Goal: Task Accomplishment & Management: Complete application form

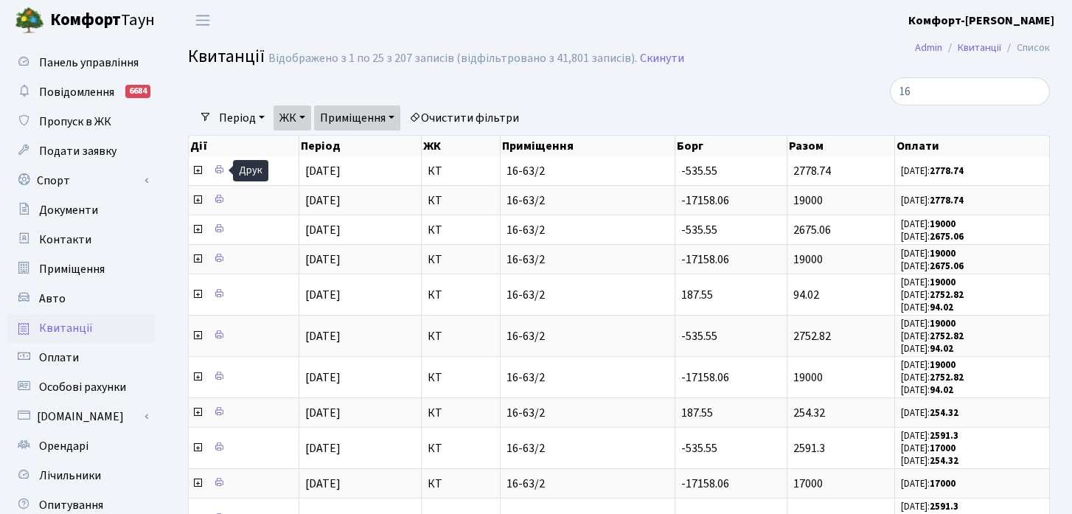
select select "25"
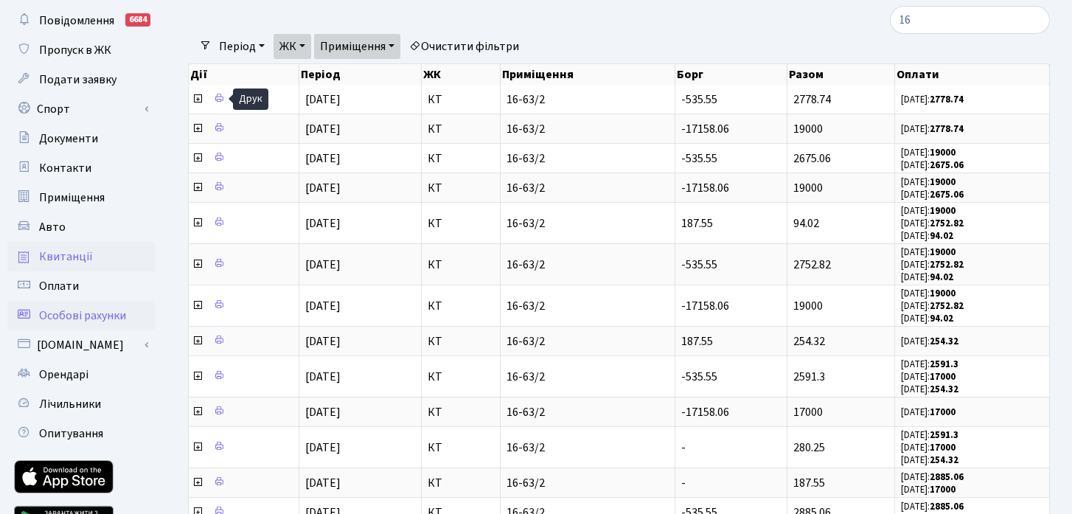
scroll to position [81, 0]
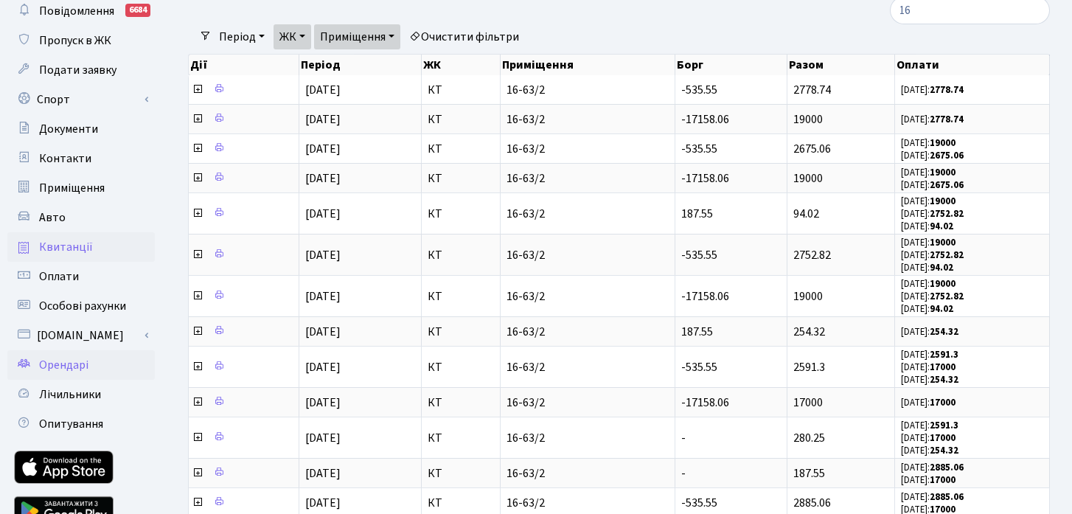
click at [73, 372] on span "Орендарі" at bounding box center [63, 365] width 49 height 16
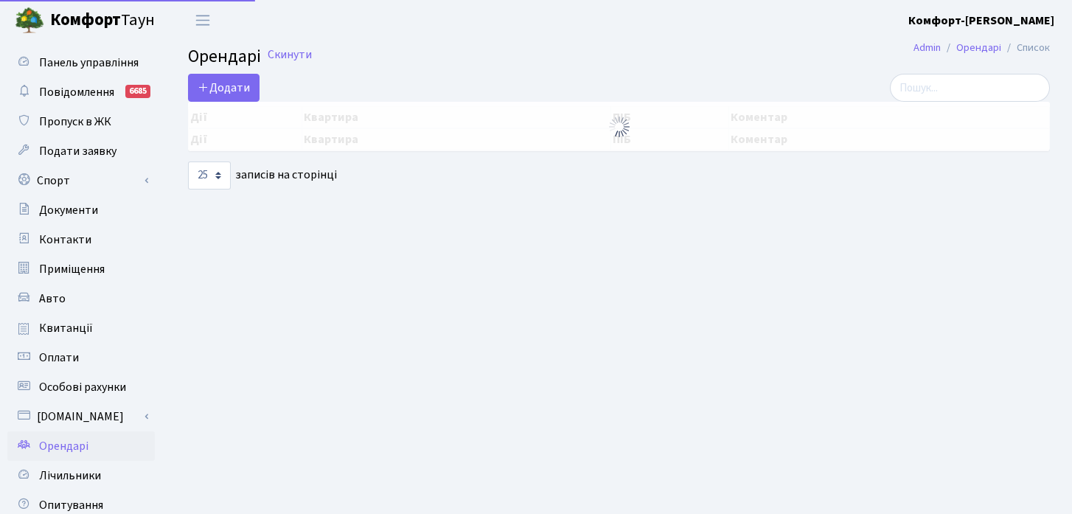
select select "25"
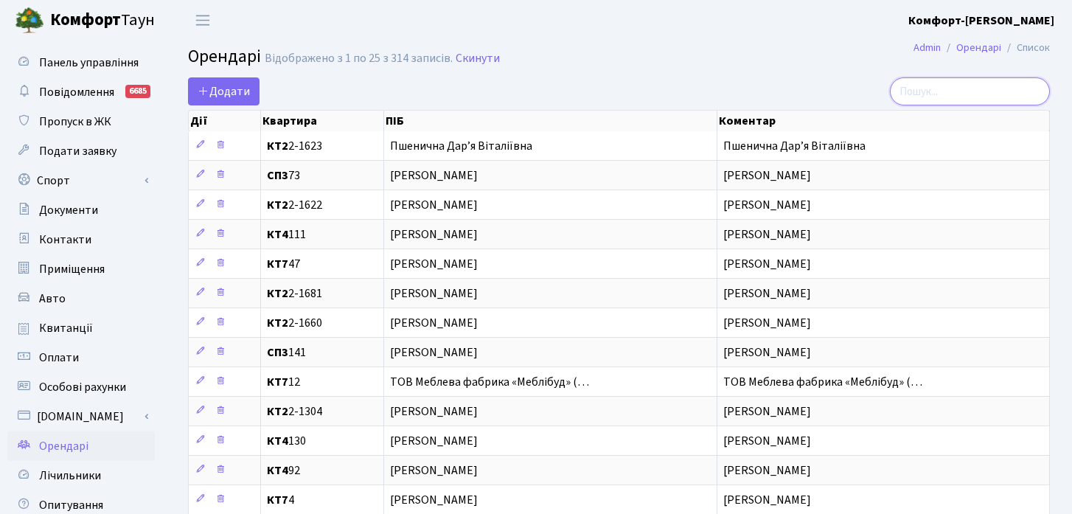
click at [990, 98] on input "search" at bounding box center [970, 91] width 160 height 28
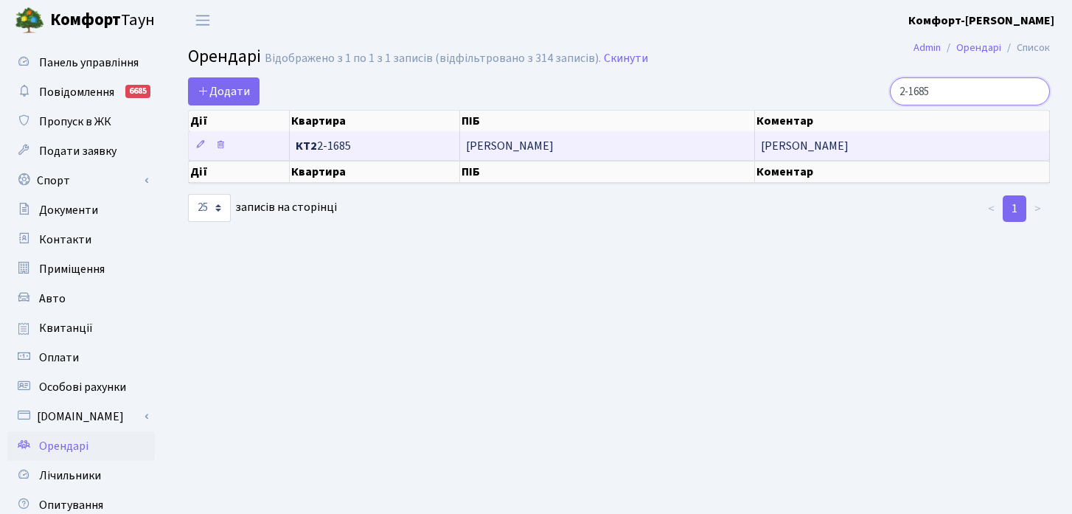
type input "2-1685"
click at [537, 153] on td "[PERSON_NAME]" at bounding box center [607, 145] width 295 height 29
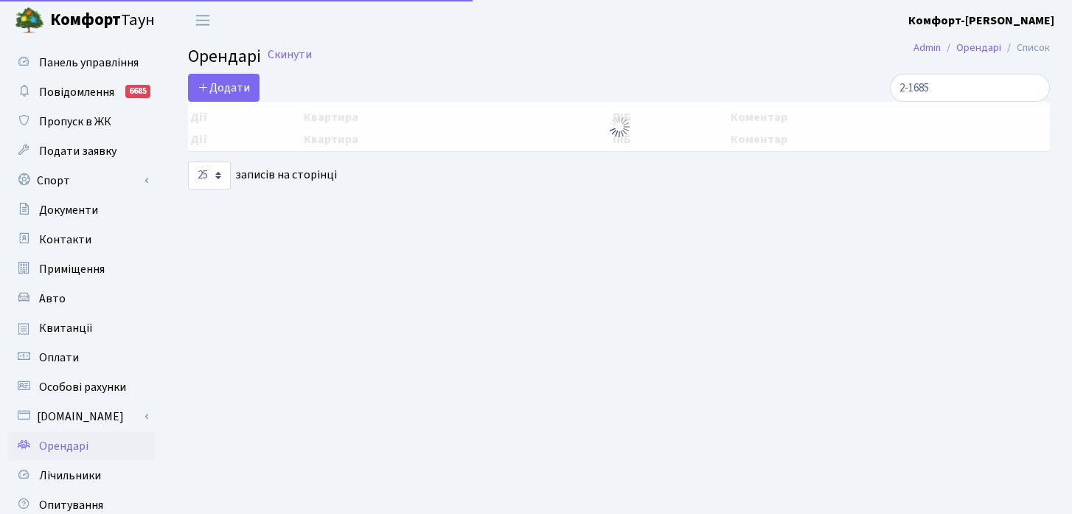
select select "25"
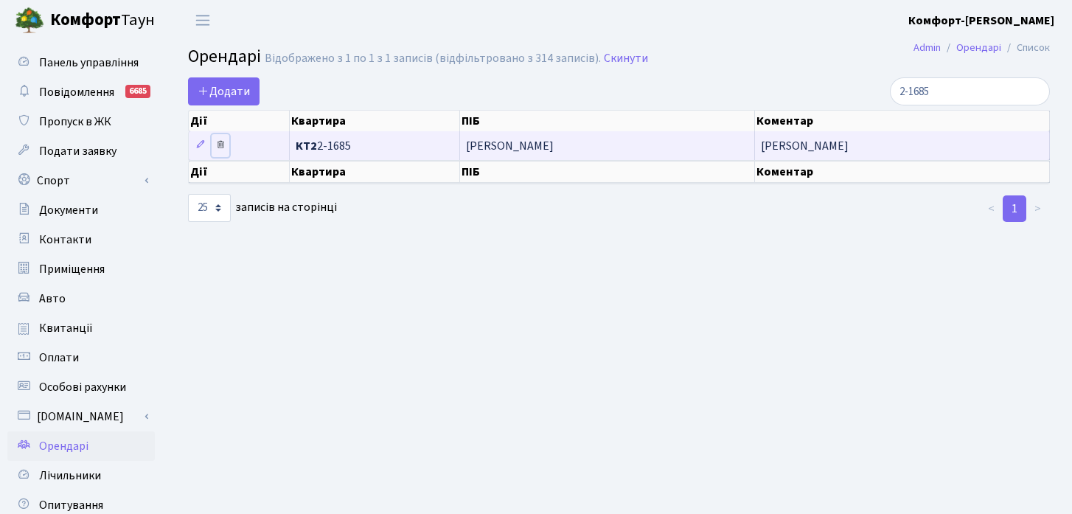
click at [222, 148] on icon at bounding box center [220, 144] width 10 height 10
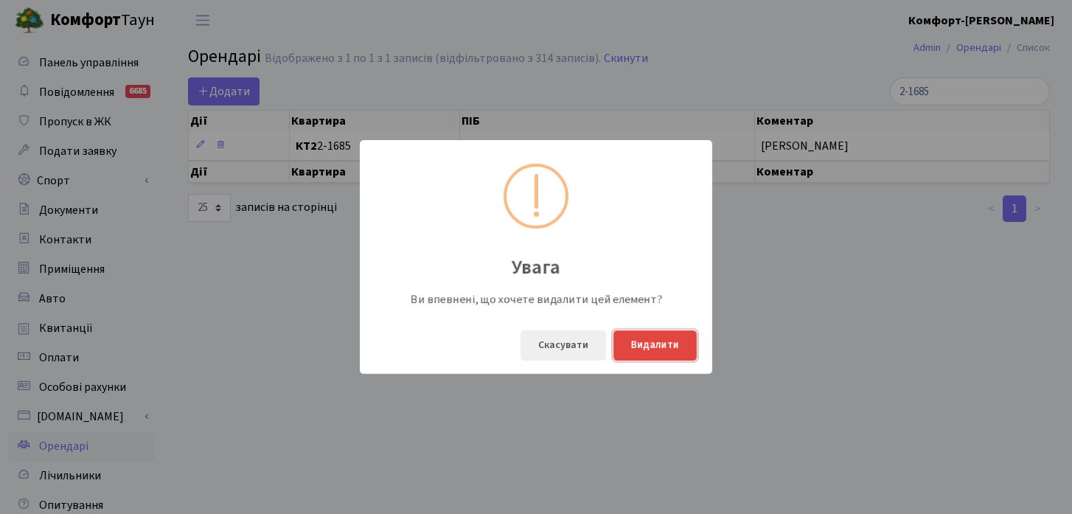
click at [650, 343] on button "Видалити" at bounding box center [654, 345] width 83 height 30
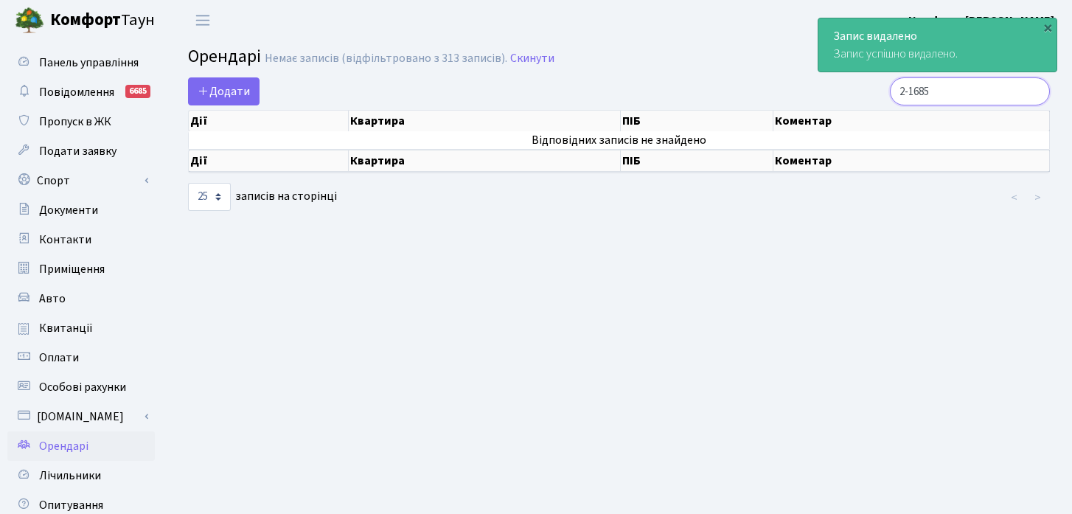
drag, startPoint x: 985, startPoint y: 101, endPoint x: 924, endPoint y: 89, distance: 62.3
click at [924, 89] on div "2-1685" at bounding box center [913, 91] width 273 height 28
click at [218, 99] on span "Додати" at bounding box center [224, 91] width 52 height 16
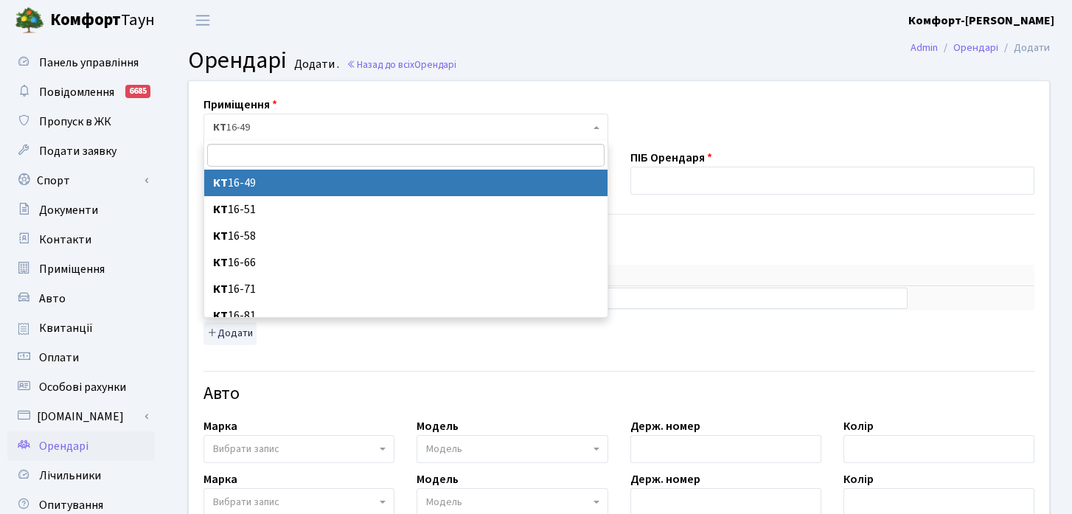
click at [326, 117] on span "КТ 16-49" at bounding box center [406, 128] width 405 height 28
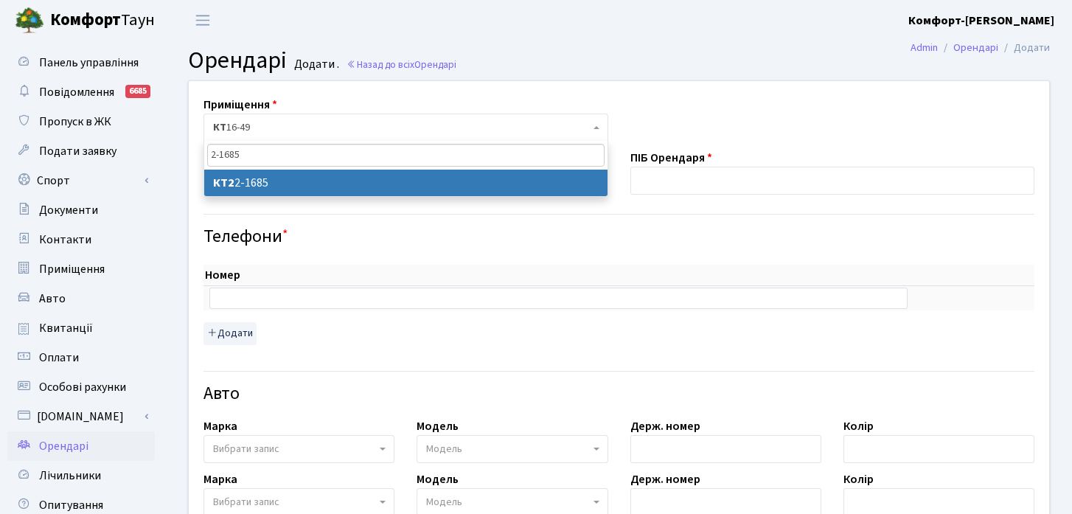
type input "2-1685"
select select "13300"
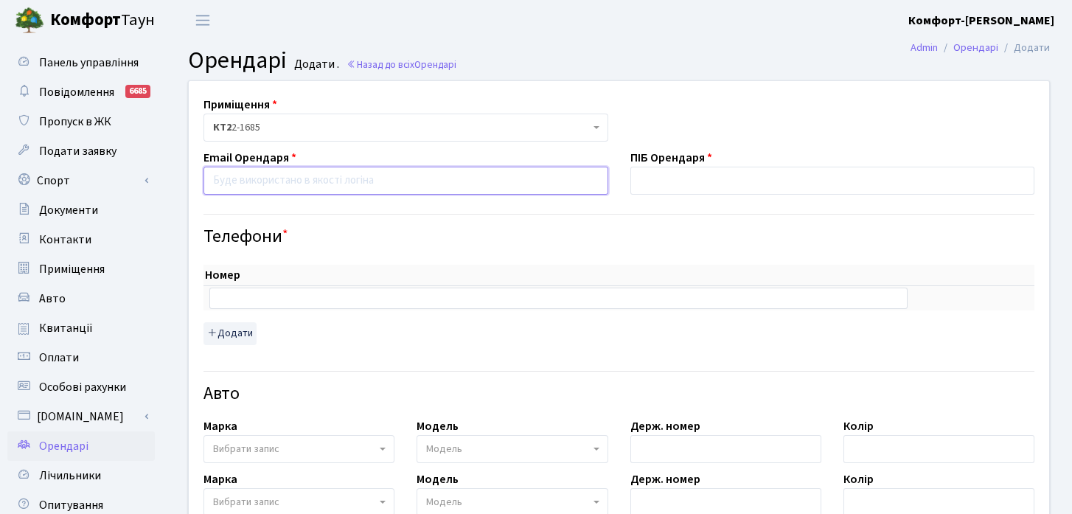
click at [496, 173] on input "email" at bounding box center [406, 181] width 405 height 28
paste input "lizazhaglo@gmail.com"
type input "lizazhaglo@gmail.com"
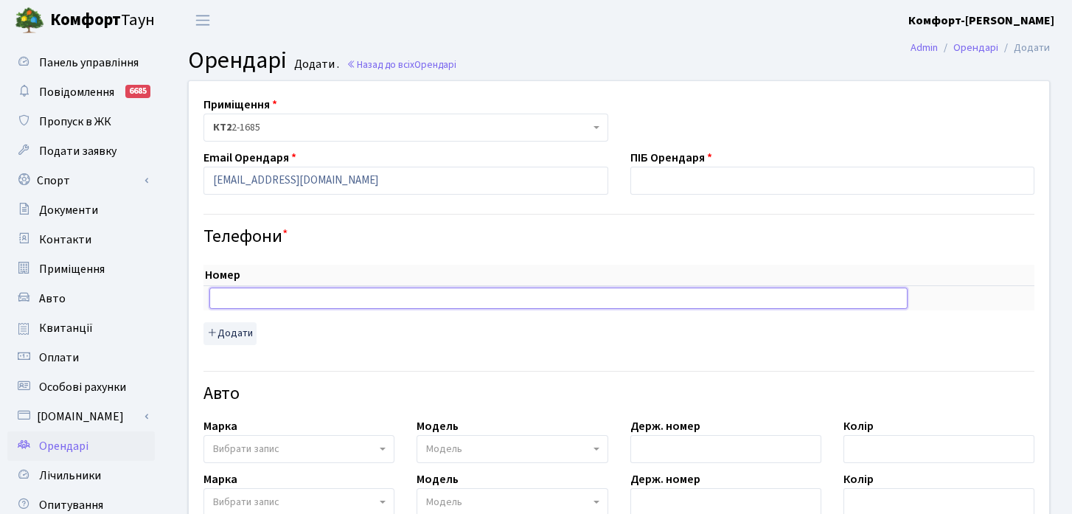
click at [293, 297] on input "text" at bounding box center [558, 298] width 698 height 21
paste input "+380500316325"
type input "+380500316325"
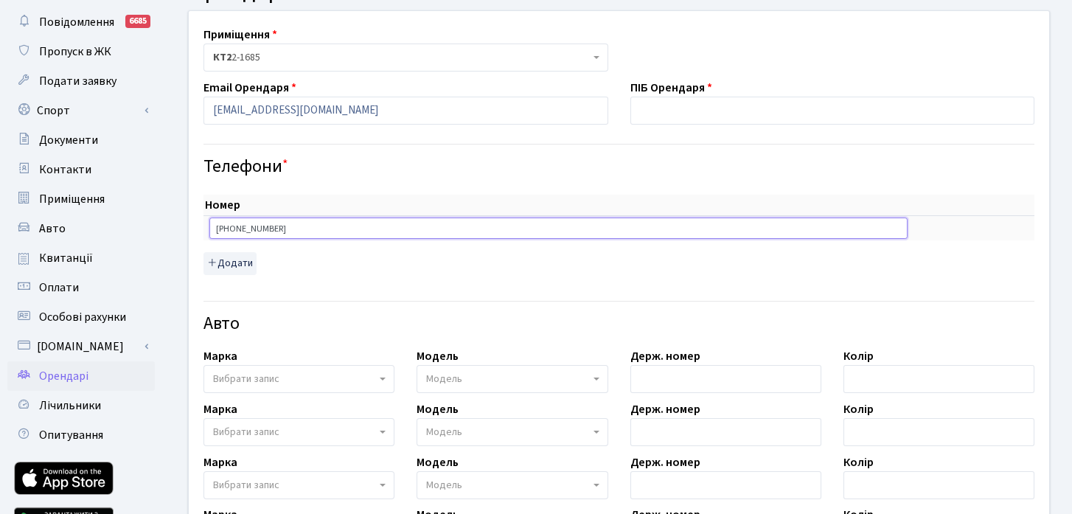
scroll to position [83, 0]
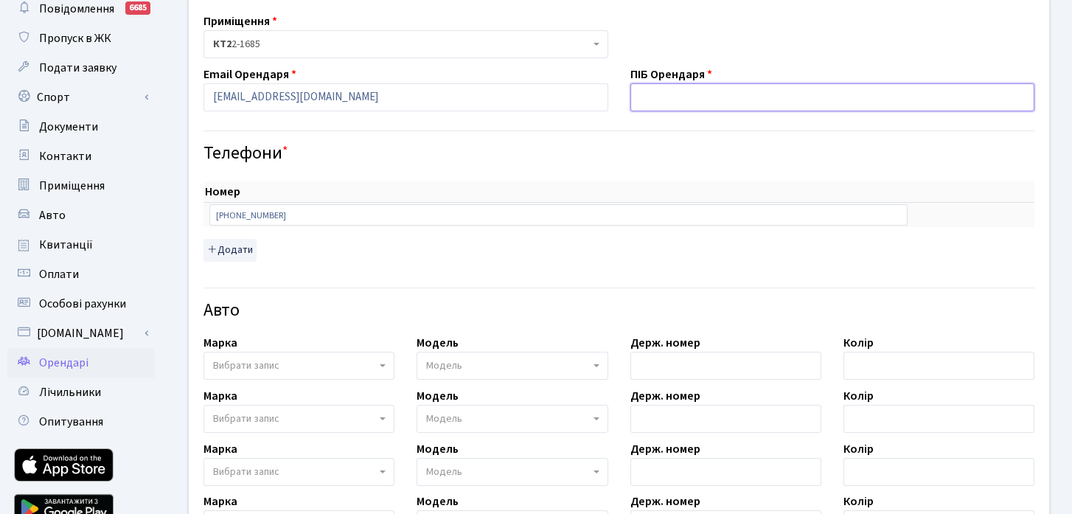
click at [695, 88] on input "text" at bounding box center [832, 97] width 405 height 28
paste input "Василькова Єлизавета Андріївна"
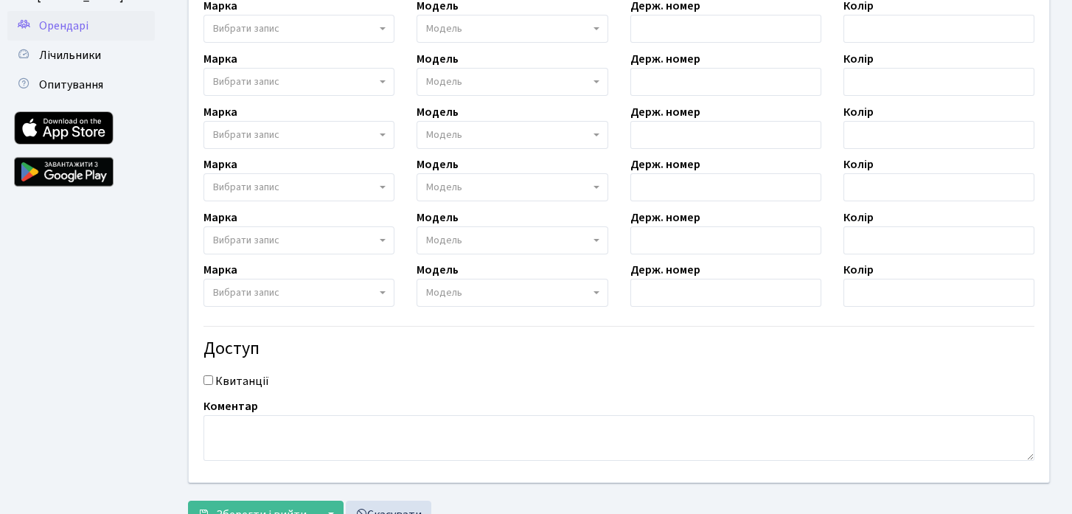
scroll to position [479, 0]
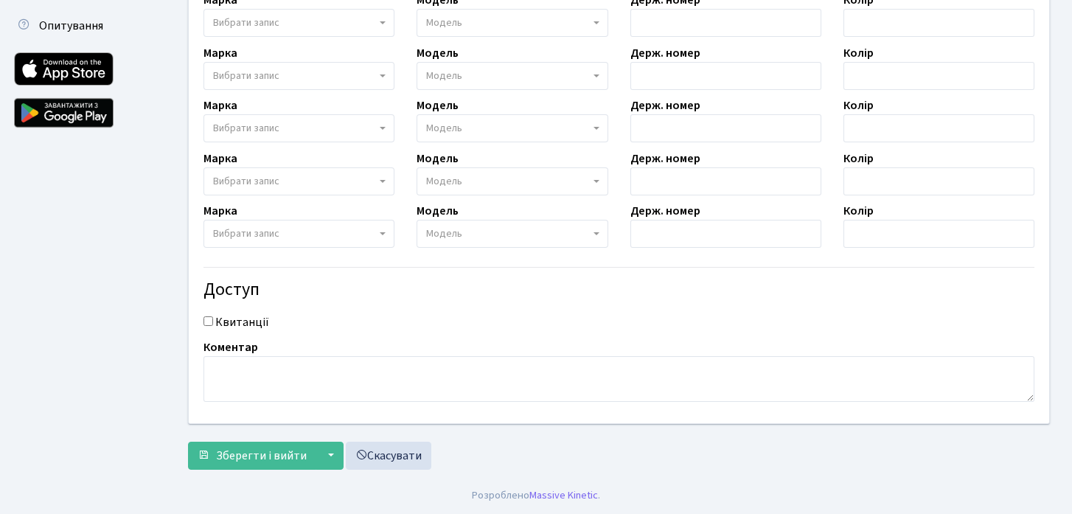
type input "Василькова Єлизавета Андріївна"
click at [458, 388] on textarea at bounding box center [619, 379] width 831 height 46
paste textarea "Василькова Єлизавета Андріївна"
type textarea "Василькова Єлизавета Андріївна"
click at [209, 324] on input "Квитанції" at bounding box center [209, 321] width 10 height 10
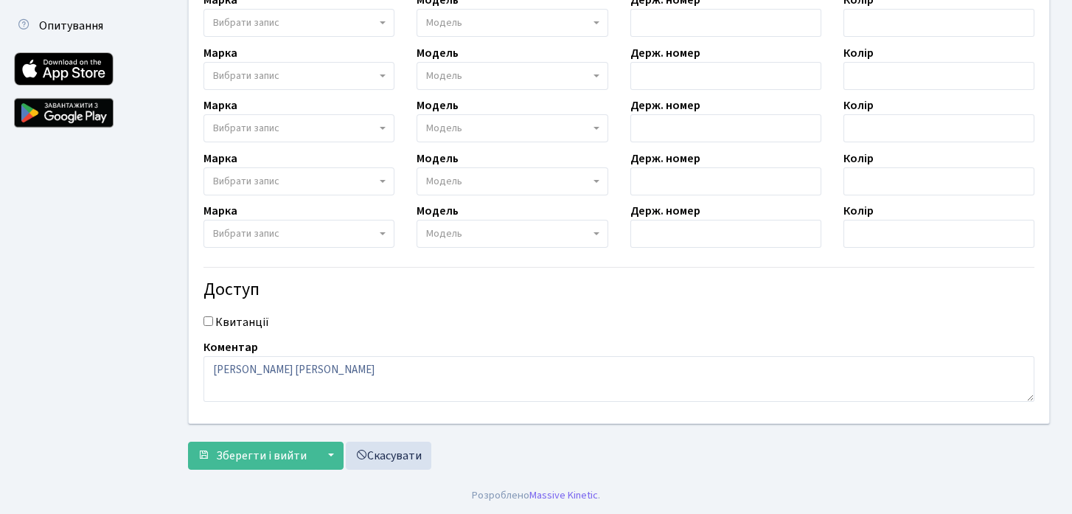
checkbox input "true"
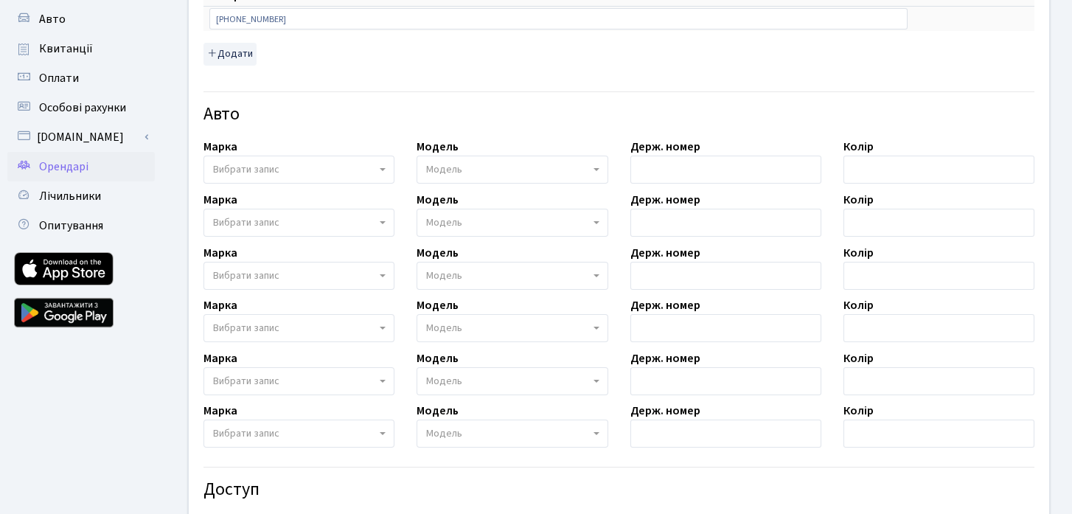
scroll to position [253, 0]
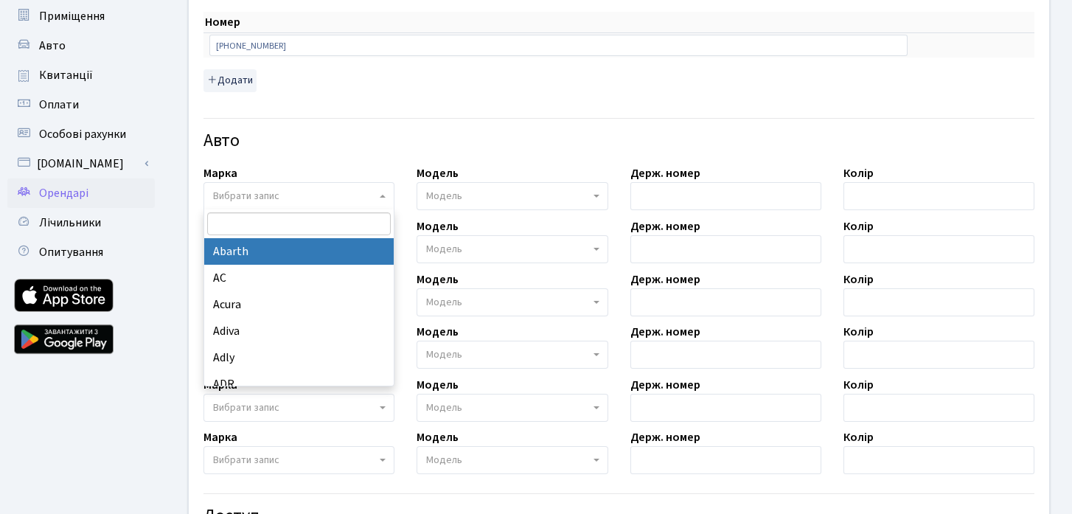
click at [378, 194] on span "Вибрати запис" at bounding box center [299, 196] width 191 height 28
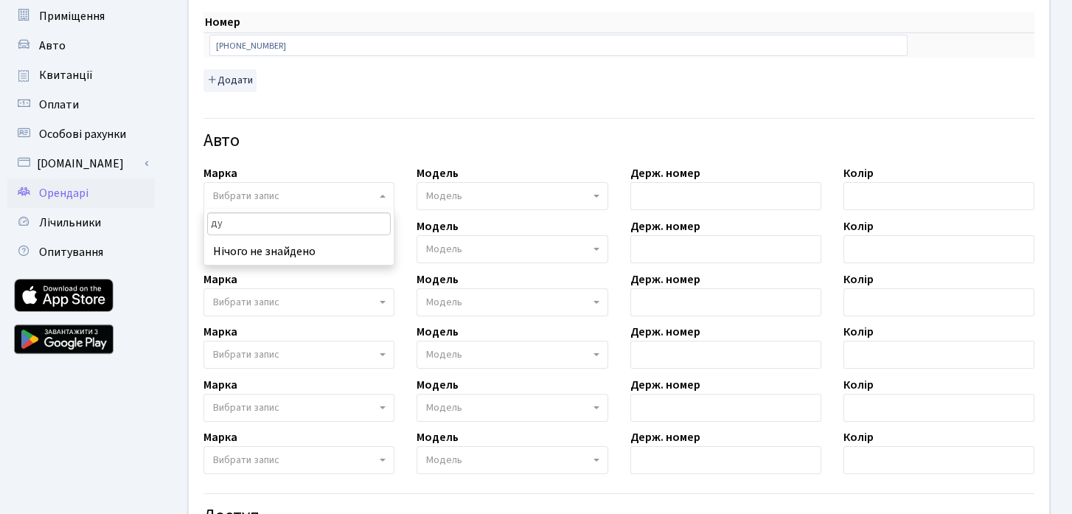
type input "д"
type input "lexu"
select select "76"
click at [460, 204] on span "Модель" at bounding box center [444, 196] width 36 height 15
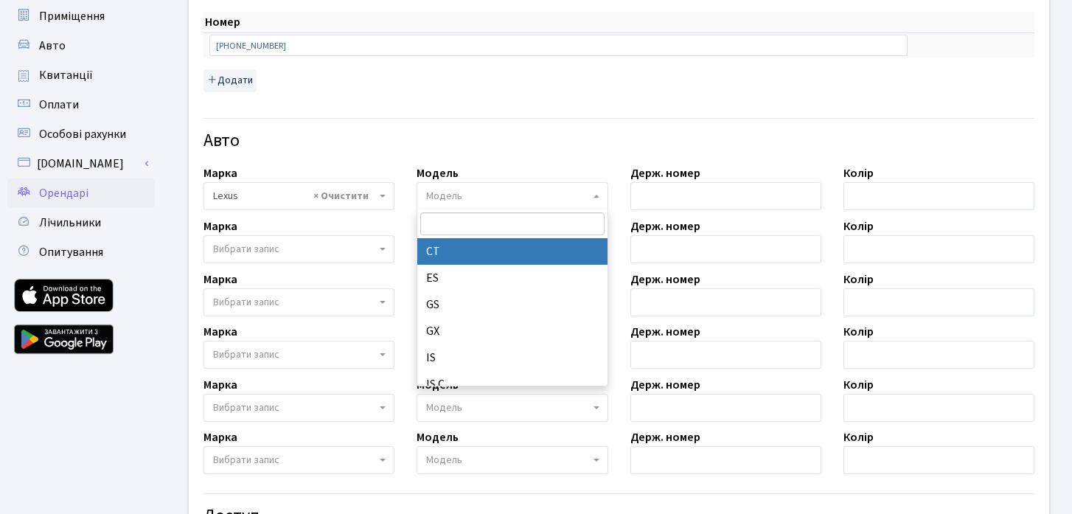
select select "1276"
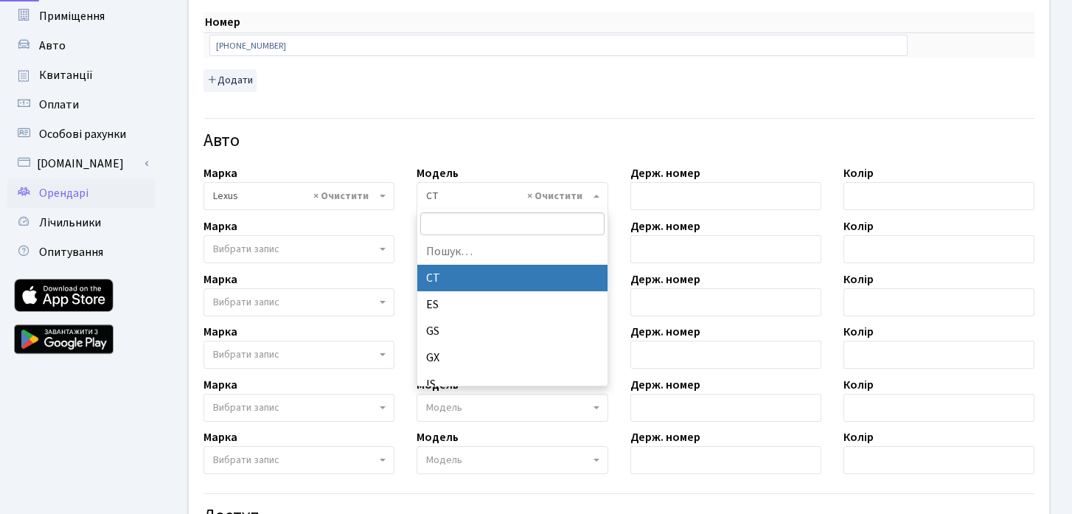
click at [476, 202] on span "× CT" at bounding box center [507, 196] width 163 height 15
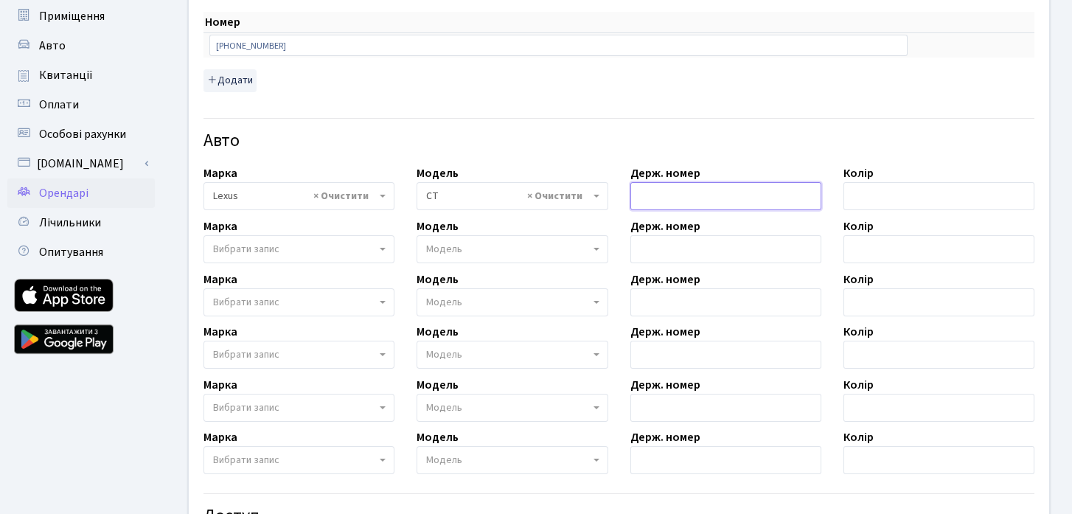
click at [681, 203] on input "text" at bounding box center [725, 196] width 191 height 28
paste input "КА2899ІВ"
type input "КА2899ІВ"
click at [920, 194] on input "text" at bounding box center [939, 196] width 191 height 28
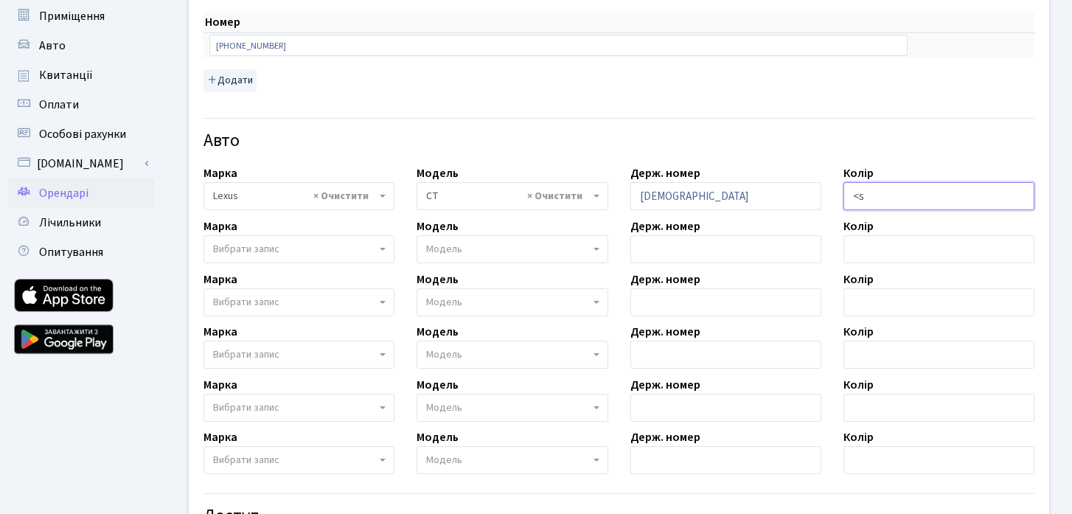
type input "<"
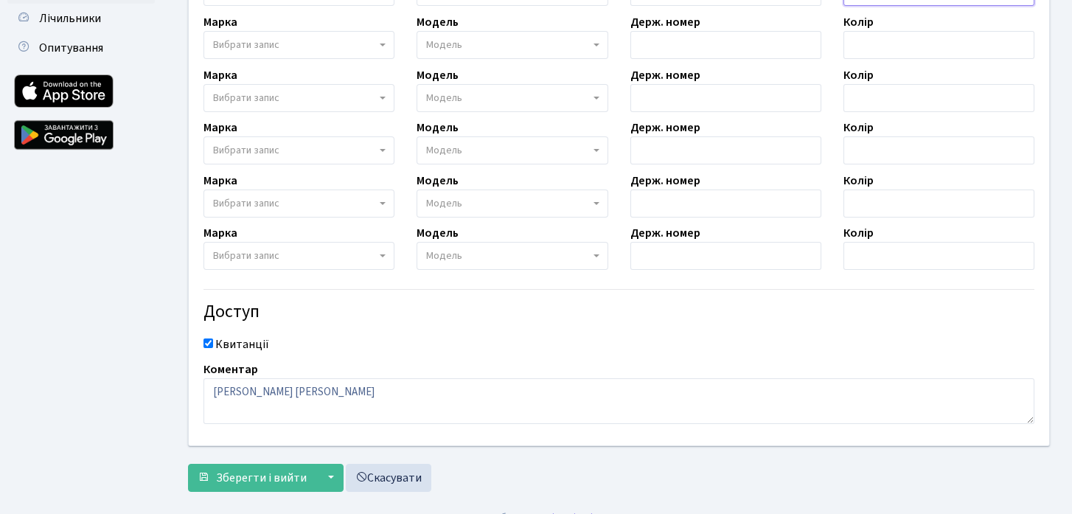
scroll to position [479, 0]
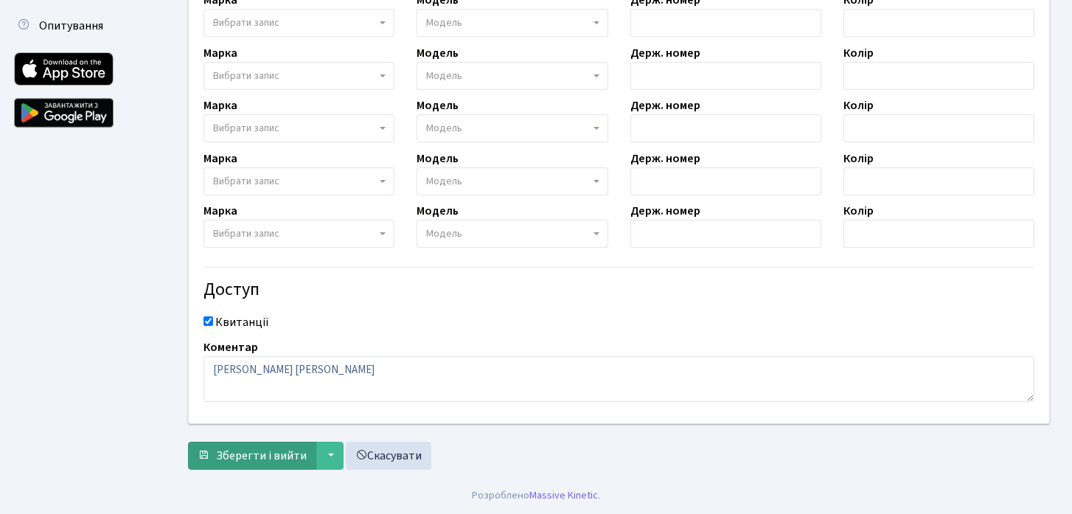
type input "Білий"
click at [243, 460] on span "Зберегти і вийти" at bounding box center [261, 456] width 91 height 16
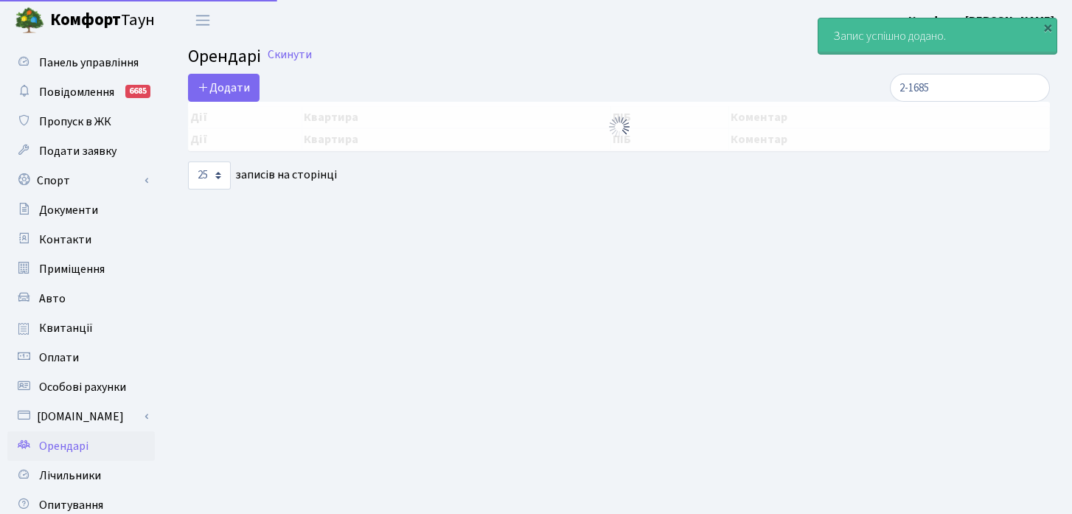
select select "25"
